Goal: Transaction & Acquisition: Purchase product/service

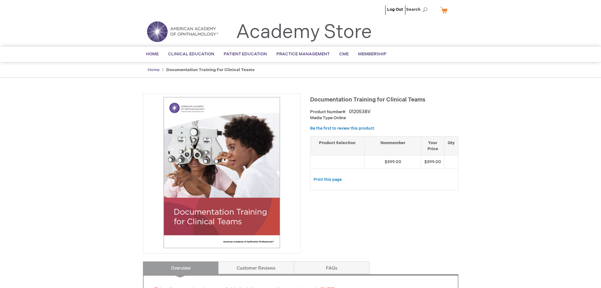
click at [155, 70] on link "Home" at bounding box center [154, 69] width 12 height 5
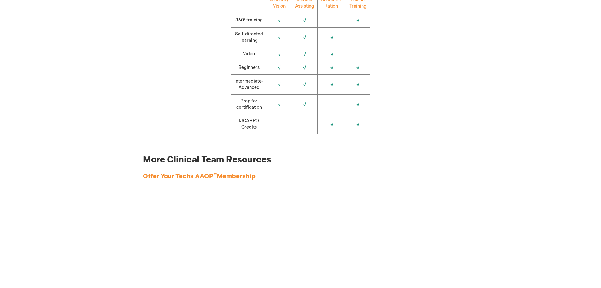
scroll to position [884, 0]
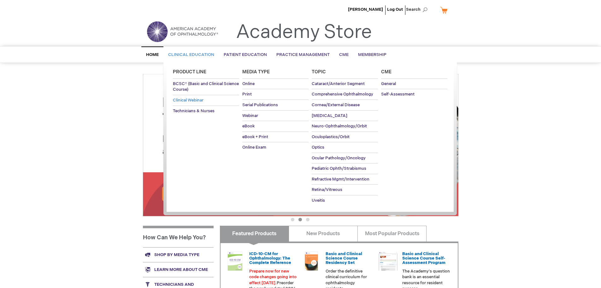
click at [187, 99] on span "Clinical Webinar" at bounding box center [188, 100] width 31 height 5
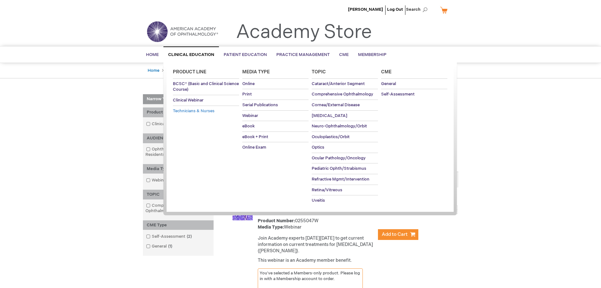
click at [197, 110] on span "Technicians & Nurses" at bounding box center [194, 110] width 42 height 5
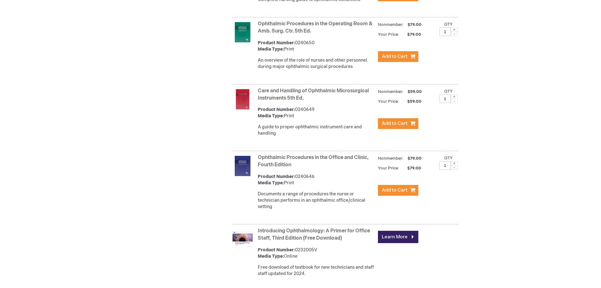
scroll to position [379, 0]
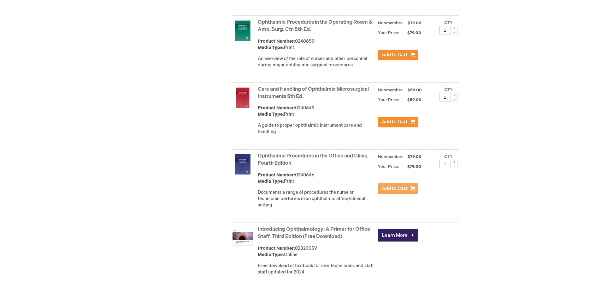
click at [388, 187] on span "Add to Cart" at bounding box center [395, 188] width 26 height 6
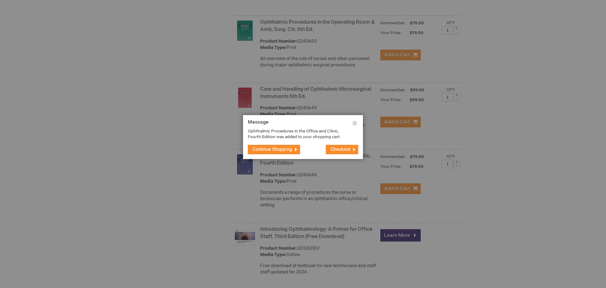
click at [282, 148] on span "Continue Shopping" at bounding box center [272, 148] width 40 height 5
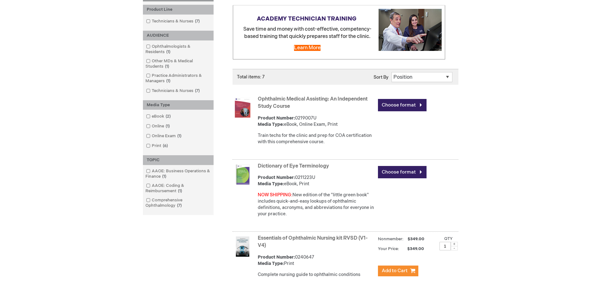
scroll to position [206, 0]
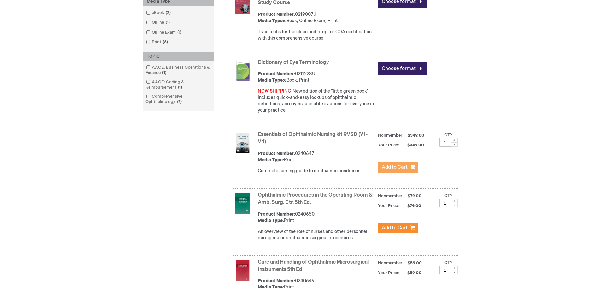
click at [388, 170] on button "Add to Cart" at bounding box center [398, 167] width 40 height 11
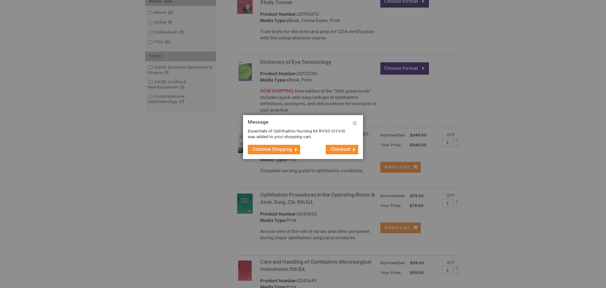
click at [162, 213] on div at bounding box center [303, 144] width 606 height 288
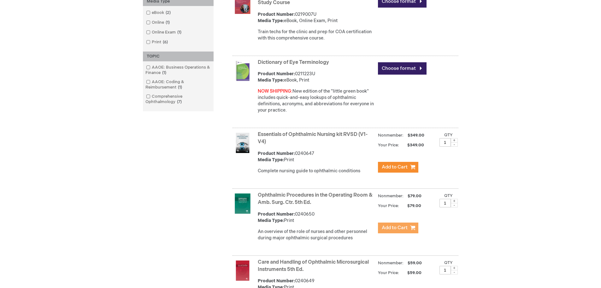
click at [403, 227] on span "Add to Cart" at bounding box center [395, 227] width 26 height 6
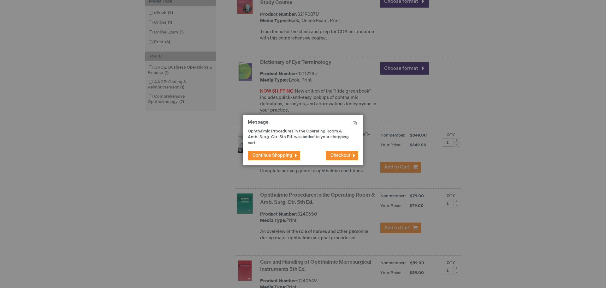
click at [172, 211] on div at bounding box center [303, 144] width 606 height 288
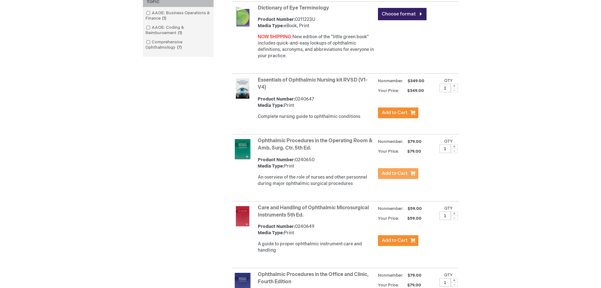
scroll to position [301, 0]
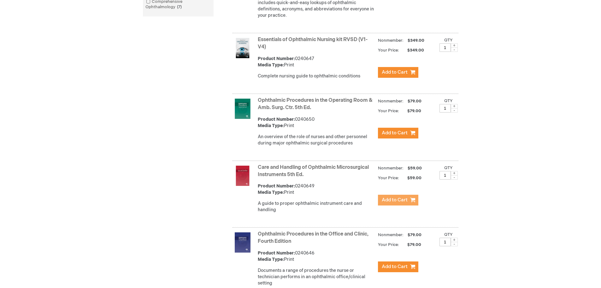
click at [386, 201] on span "Add to Cart" at bounding box center [395, 200] width 26 height 6
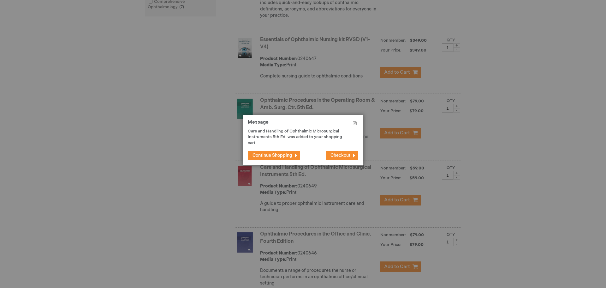
click at [111, 202] on div at bounding box center [303, 144] width 606 height 288
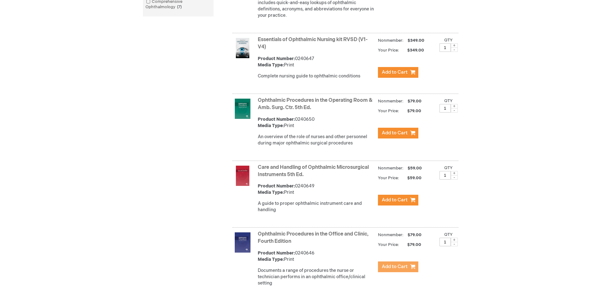
click at [385, 264] on span "Add to Cart" at bounding box center [395, 266] width 26 height 6
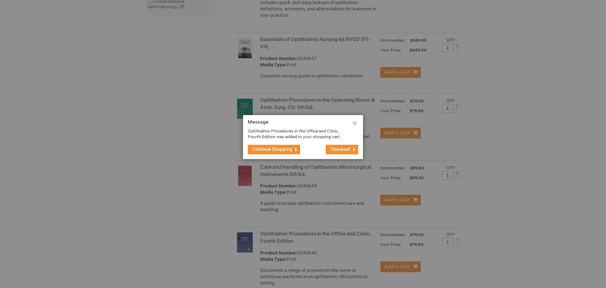
click at [196, 204] on div at bounding box center [303, 144] width 606 height 288
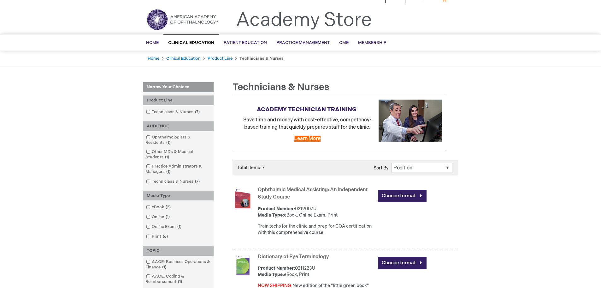
scroll to position [0, 0]
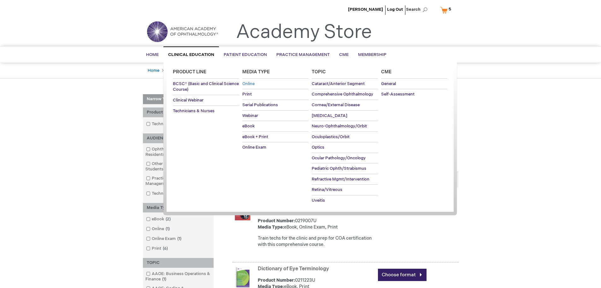
click at [249, 85] on span "Online" at bounding box center [248, 83] width 12 height 5
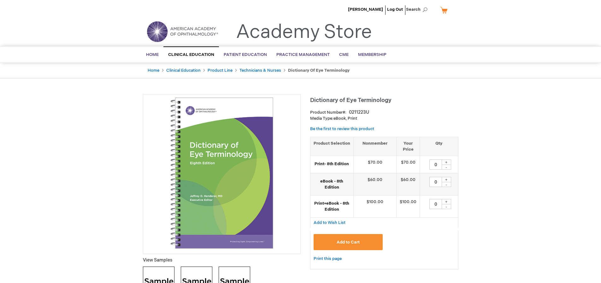
type input "0"
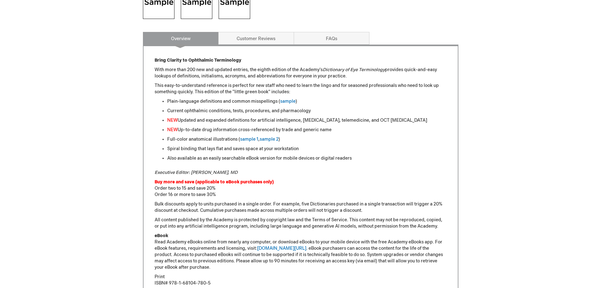
scroll to position [158, 0]
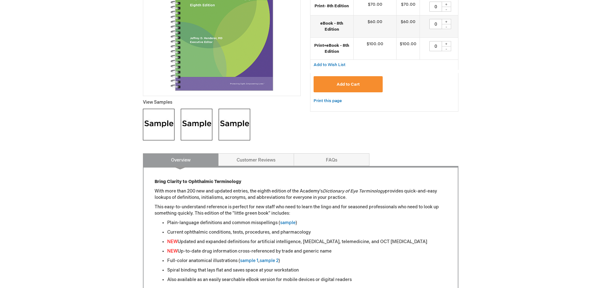
click at [165, 132] on img at bounding box center [159, 125] width 32 height 32
click at [197, 119] on img at bounding box center [197, 125] width 32 height 32
click at [230, 130] on img at bounding box center [235, 125] width 32 height 32
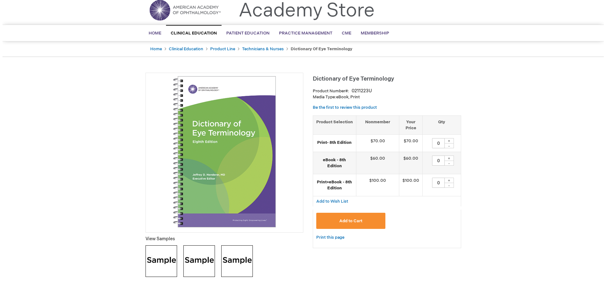
scroll to position [0, 0]
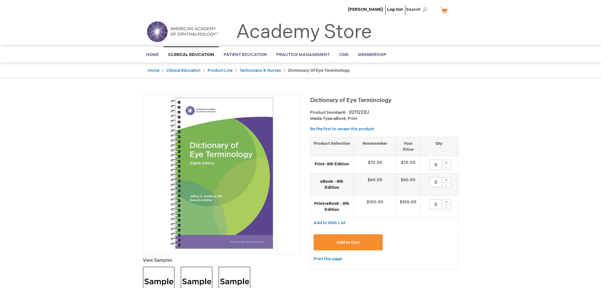
click at [446, 200] on div "+" at bounding box center [446, 201] width 9 height 5
type input "1"
click at [347, 245] on button "Add to Cart" at bounding box center [348, 242] width 69 height 16
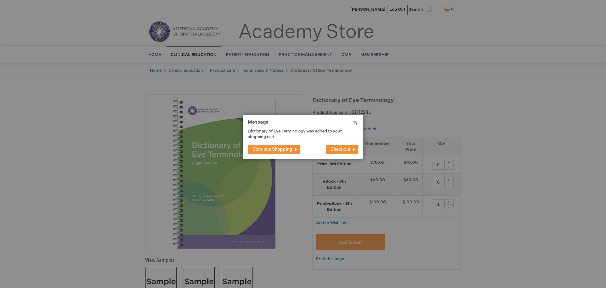
click at [342, 151] on span "Checkout" at bounding box center [340, 148] width 20 height 5
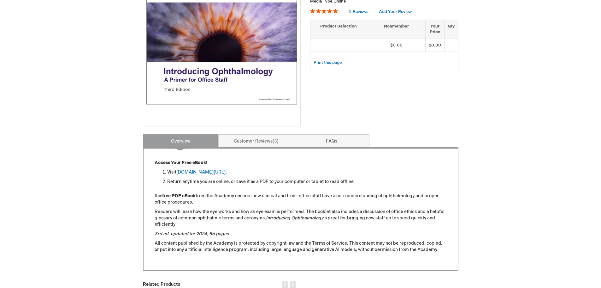
scroll to position [189, 0]
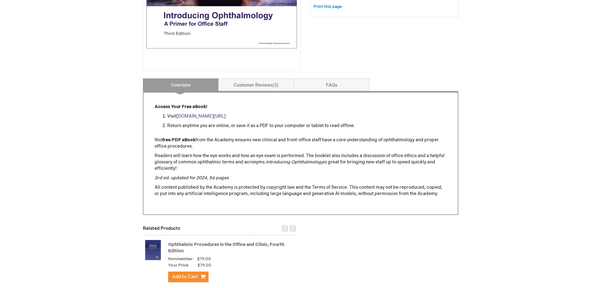
click at [226, 117] on link "aao.org/introducing_ophthalmology" at bounding box center [200, 115] width 49 height 5
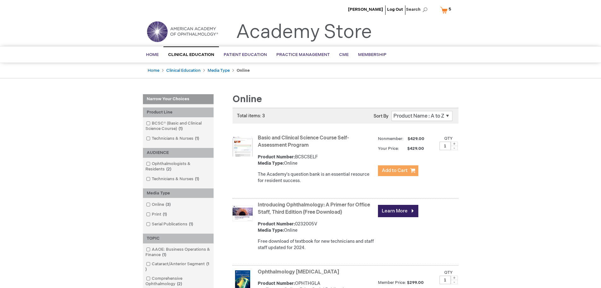
click at [403, 171] on span "Add to Cart" at bounding box center [395, 170] width 26 height 6
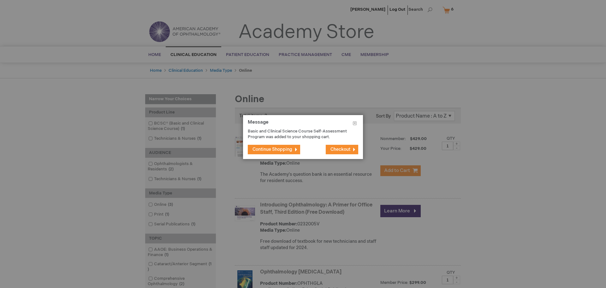
click at [283, 151] on span "Continue Shopping" at bounding box center [272, 148] width 40 height 5
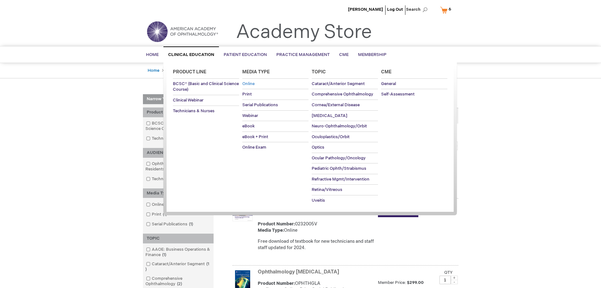
click at [249, 86] on span "Online" at bounding box center [248, 83] width 12 height 5
click at [248, 124] on span "eBook" at bounding box center [248, 125] width 12 height 5
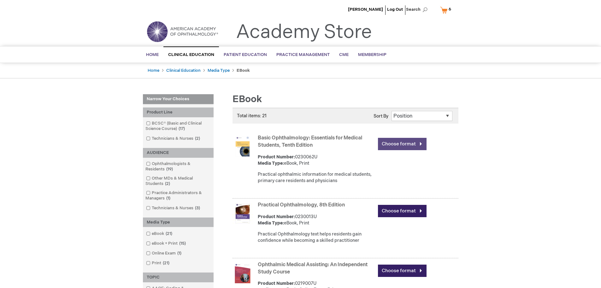
click at [414, 147] on link "Choose format" at bounding box center [402, 144] width 49 height 12
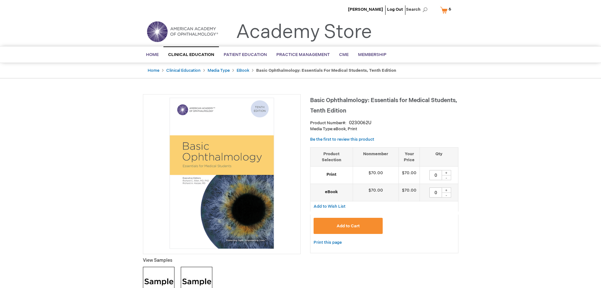
click at [447, 190] on div "+" at bounding box center [446, 189] width 9 height 5
type input "1"
click at [354, 228] on span "Add to Cart" at bounding box center [348, 225] width 23 height 5
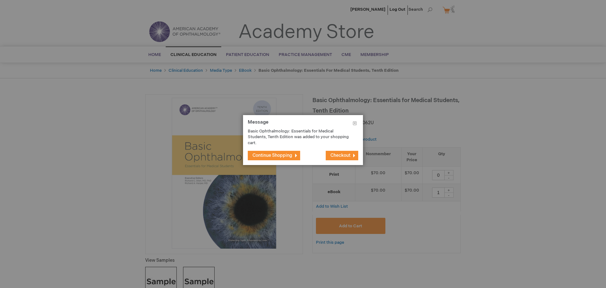
click at [115, 97] on div at bounding box center [303, 144] width 606 height 288
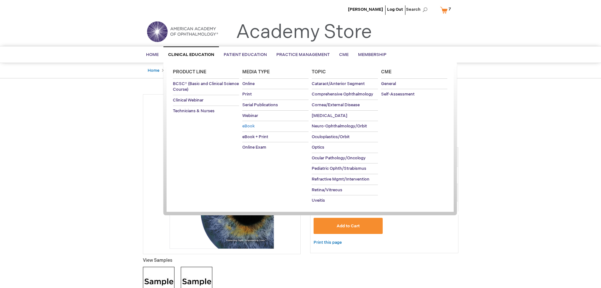
click at [252, 128] on span "eBook" at bounding box center [248, 125] width 12 height 5
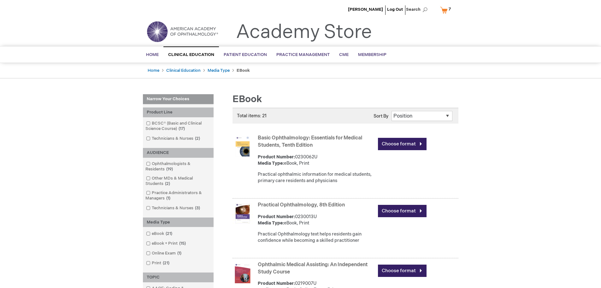
drag, startPoint x: 194, startPoint y: 114, endPoint x: 193, endPoint y: 50, distance: 64.1
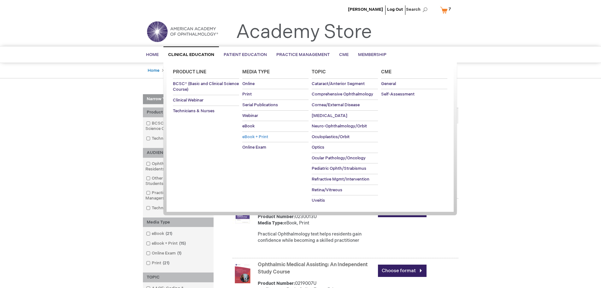
click at [263, 139] on link "eBook + Print" at bounding box center [275, 137] width 66 height 10
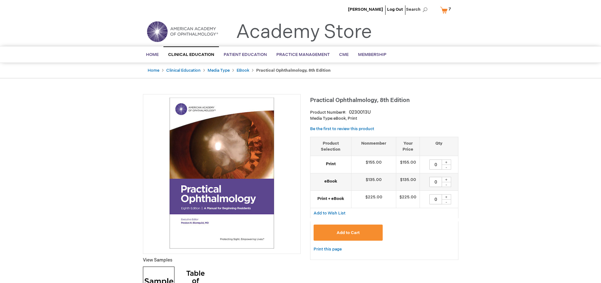
type input "0"
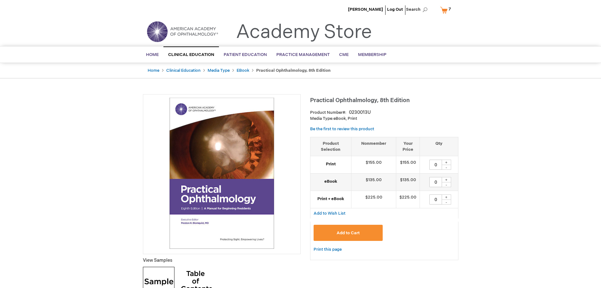
click at [445, 195] on div "+" at bounding box center [446, 196] width 9 height 5
type input "1"
click at [371, 232] on button "Add to Cart" at bounding box center [348, 232] width 69 height 16
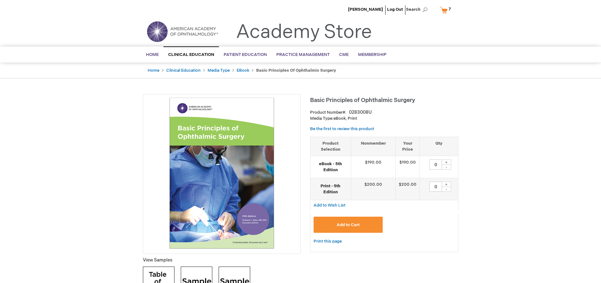
type input "0"
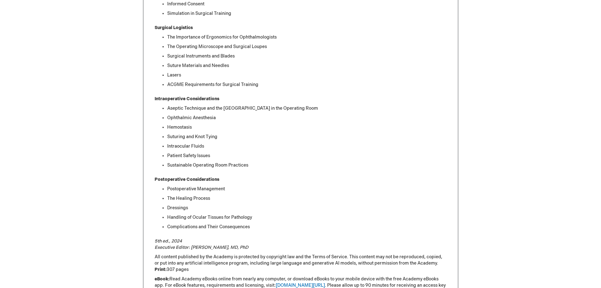
scroll to position [505, 0]
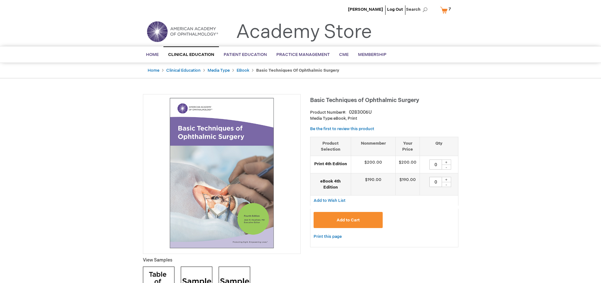
type input "0"
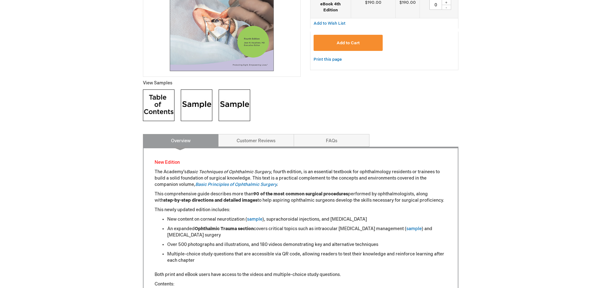
scroll to position [284, 0]
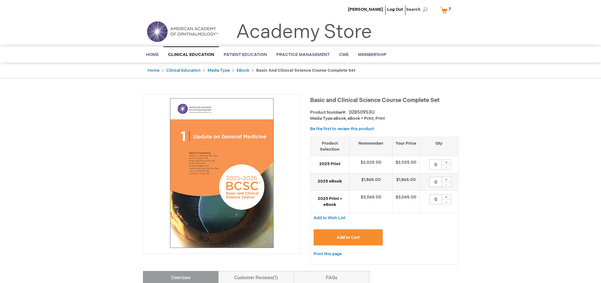
type input "0"
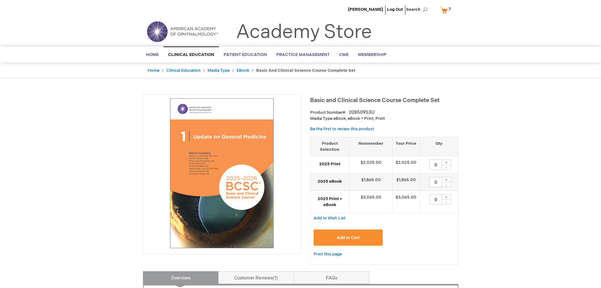
click at [445, 195] on div "+" at bounding box center [446, 196] width 9 height 5
type input "1"
drag, startPoint x: 358, startPoint y: 227, endPoint x: 353, endPoint y: 235, distance: 9.5
click at [357, 229] on div "Add to Cart" at bounding box center [384, 238] width 148 height 24
click at [353, 235] on span "Add to Cart" at bounding box center [348, 237] width 23 height 5
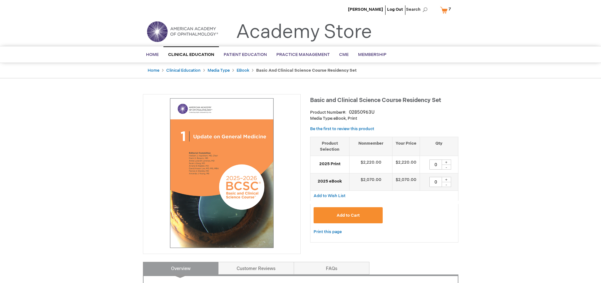
type input "0"
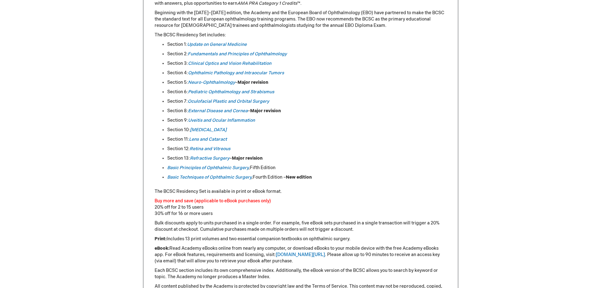
scroll to position [316, 0]
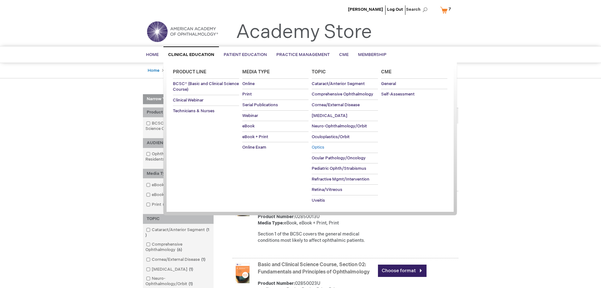
click at [319, 149] on span "Optics" at bounding box center [318, 147] width 13 height 5
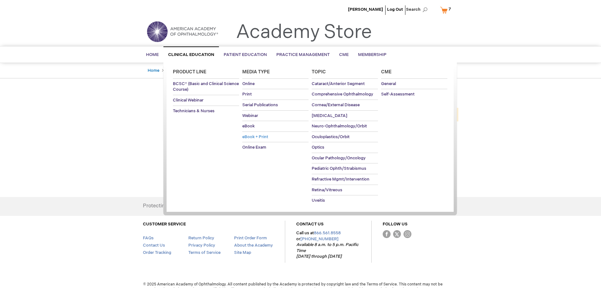
click at [254, 137] on span "eBook + Print" at bounding box center [255, 136] width 26 height 5
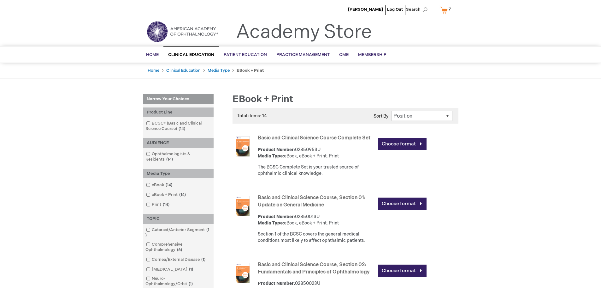
drag, startPoint x: 177, startPoint y: 116, endPoint x: 157, endPoint y: 35, distance: 83.1
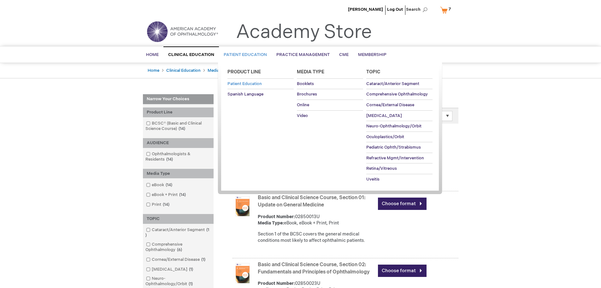
click at [236, 86] on span "Patient Education" at bounding box center [245, 83] width 34 height 5
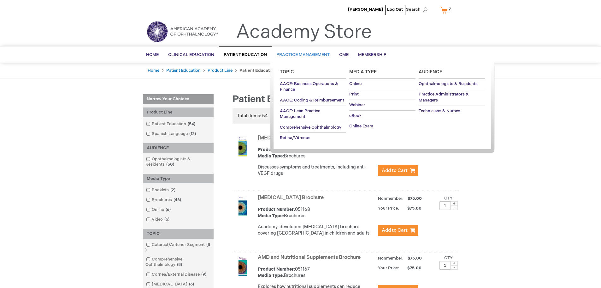
click at [296, 53] on span "Practice Management" at bounding box center [302, 54] width 53 height 5
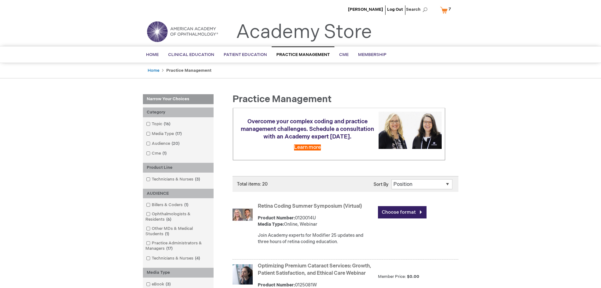
drag, startPoint x: 162, startPoint y: 151, endPoint x: 150, endPoint y: 71, distance: 80.7
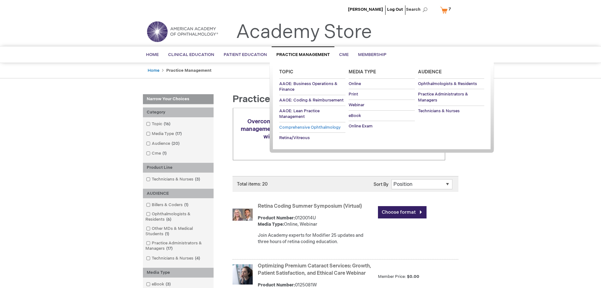
click at [298, 129] on span "Comprehensive Ophthalmology" at bounding box center [310, 127] width 62 height 5
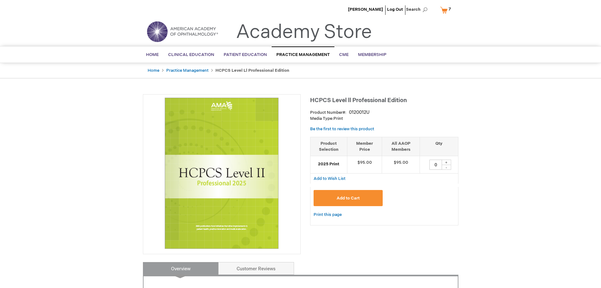
click at [448, 161] on div "+" at bounding box center [446, 161] width 9 height 5
type input "1"
click at [351, 201] on button "Add to Cart" at bounding box center [348, 198] width 69 height 16
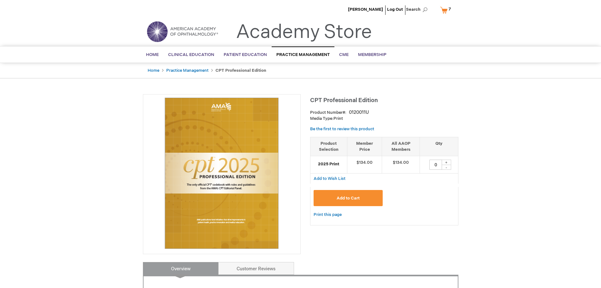
click at [445, 163] on div "+" at bounding box center [446, 161] width 9 height 5
type input "1"
click at [362, 201] on button "Add to Cart" at bounding box center [348, 198] width 69 height 16
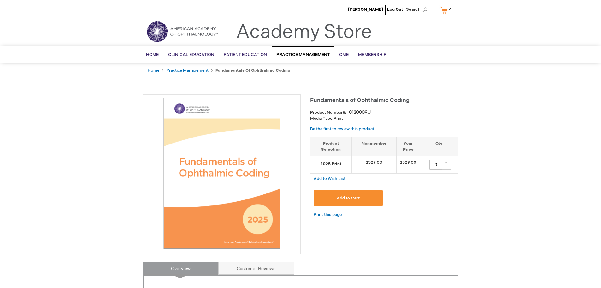
click at [443, 162] on div "+" at bounding box center [446, 161] width 9 height 5
type input "1"
click at [339, 208] on div "Add to Cart" at bounding box center [384, 200] width 141 height 21
click at [342, 205] on button "Add to Cart" at bounding box center [348, 198] width 69 height 16
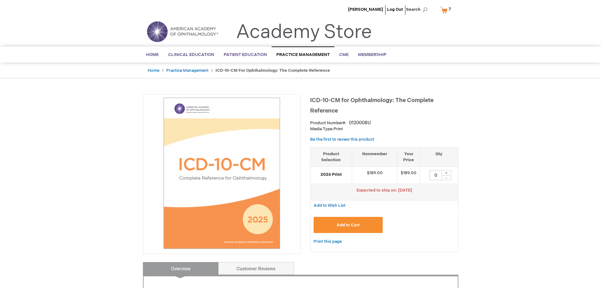
click at [448, 173] on div "+" at bounding box center [446, 172] width 9 height 5
type input "1"
click at [355, 225] on span "Add to Cart" at bounding box center [348, 224] width 23 height 5
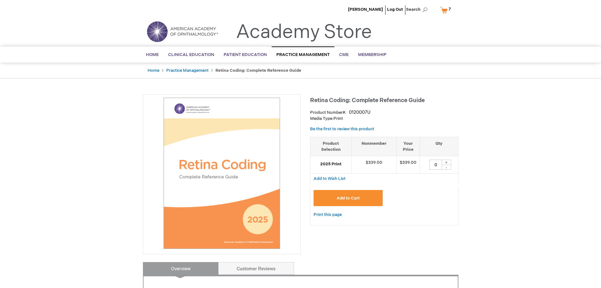
click at [447, 163] on div "+" at bounding box center [446, 161] width 9 height 5
type input "1"
click at [351, 205] on button "Add to Cart" at bounding box center [348, 198] width 69 height 16
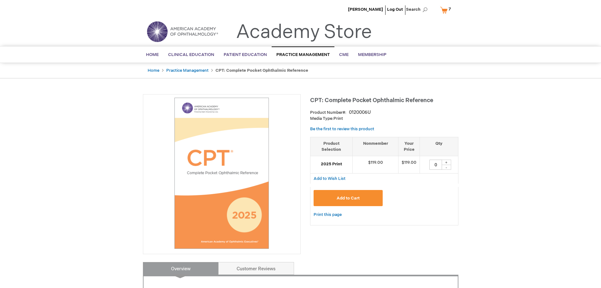
click at [447, 161] on div "+" at bounding box center [446, 161] width 9 height 5
type input "1"
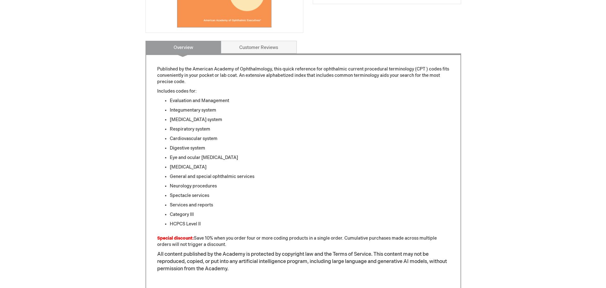
scroll to position [63, 0]
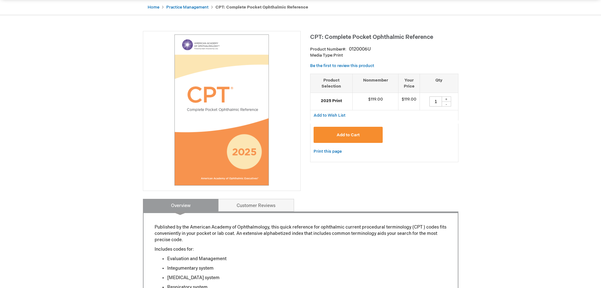
click at [360, 132] on button "Add to Cart" at bounding box center [348, 135] width 69 height 16
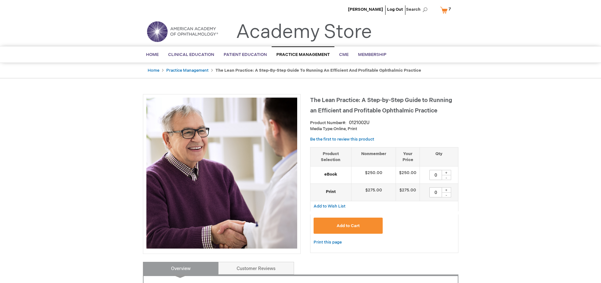
type input "0"
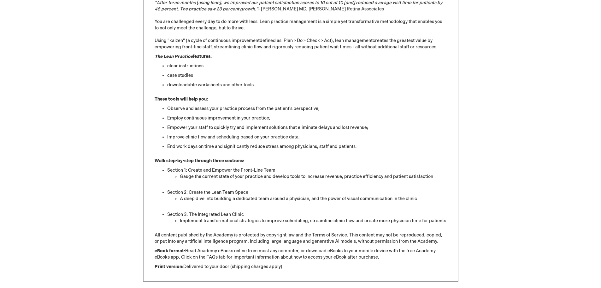
scroll to position [347, 0]
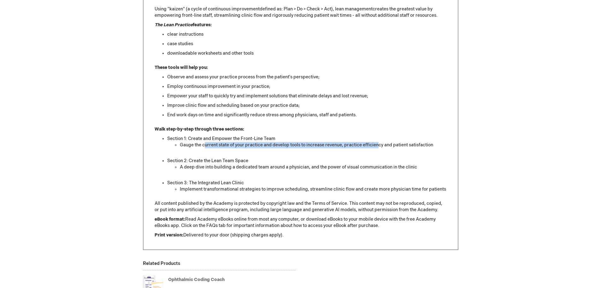
drag, startPoint x: 204, startPoint y: 145, endPoint x: 378, endPoint y: 146, distance: 174.5
click at [378, 146] on li "Gauge the current state of your practice and develop tools to increase revenue,…" at bounding box center [313, 148] width 267 height 13
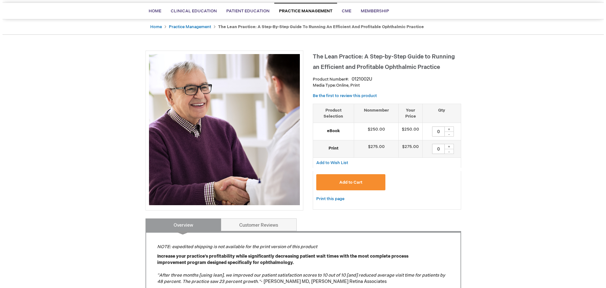
scroll to position [0, 0]
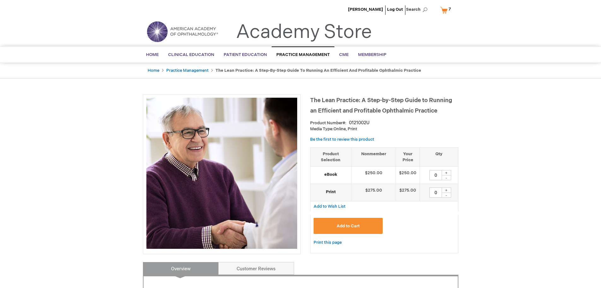
click at [447, 172] on div "+" at bounding box center [446, 172] width 9 height 5
type input "1"
click at [371, 222] on button "Add to Cart" at bounding box center [348, 225] width 69 height 16
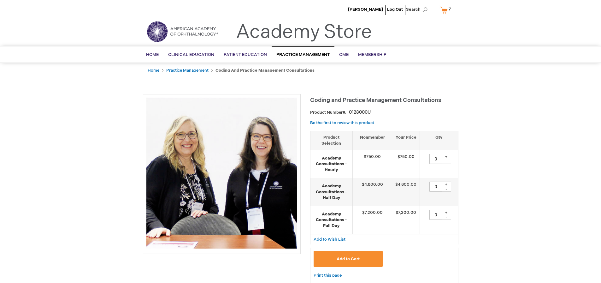
type input "0"
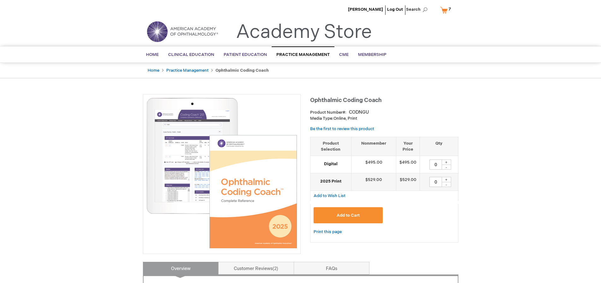
type input "0"
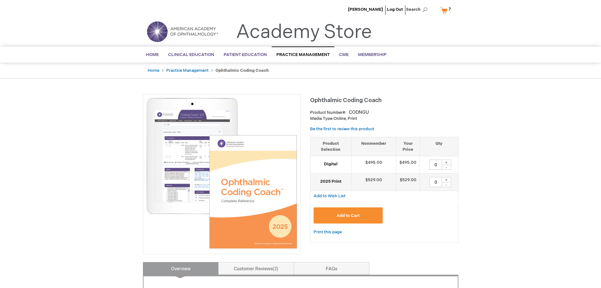
click at [446, 162] on div "+" at bounding box center [446, 161] width 9 height 5
type input "1"
click at [362, 217] on button "Add to Cart" at bounding box center [348, 215] width 69 height 16
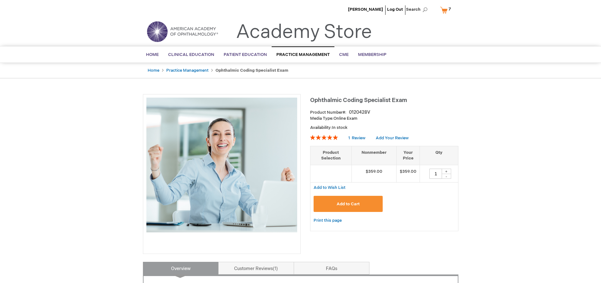
type input "1"
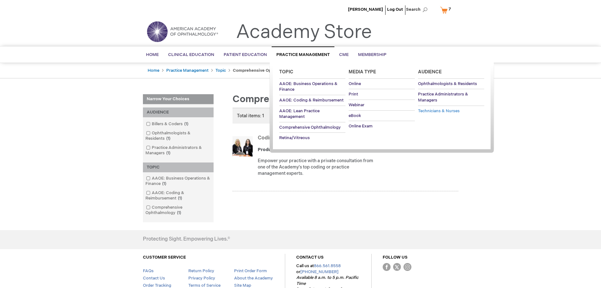
click at [440, 110] on span "Technicians & Nurses" at bounding box center [439, 110] width 42 height 5
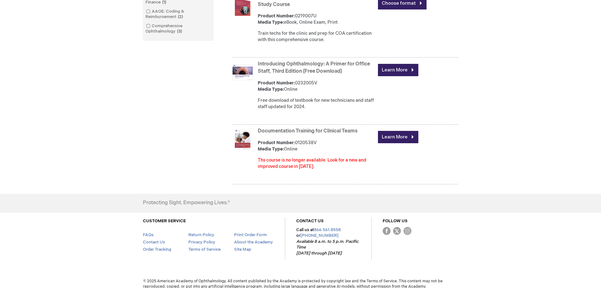
scroll to position [282, 0]
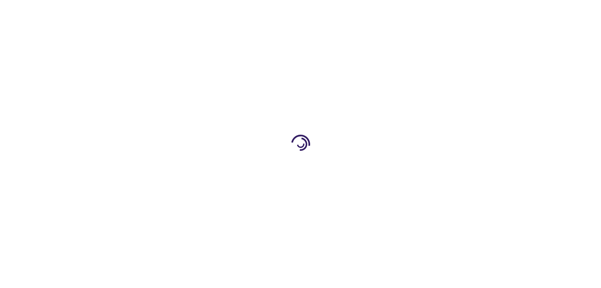
select select "US"
select select "35"
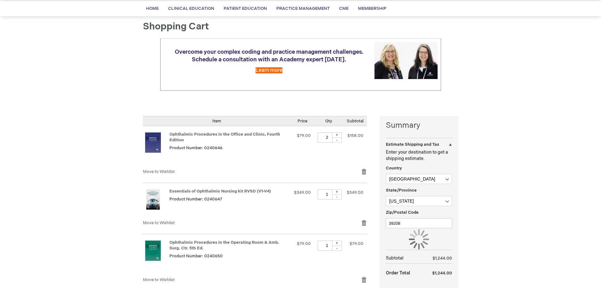
scroll to position [63, 0]
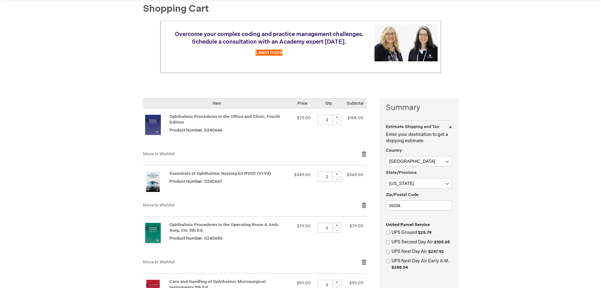
click at [335, 124] on div "-" at bounding box center [336, 122] width 9 height 5
type input "1"
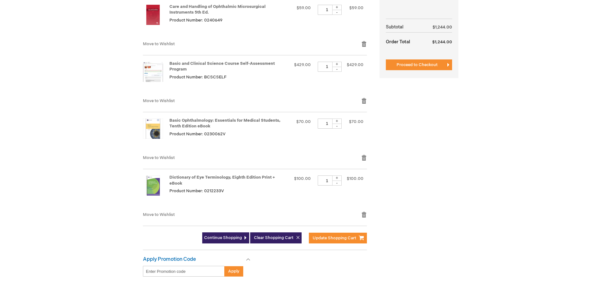
scroll to position [347, 0]
